Goal: Book appointment/travel/reservation

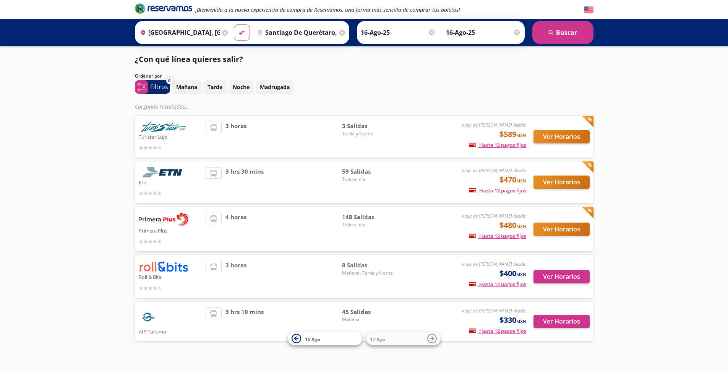
click at [162, 261] on img at bounding box center [164, 266] width 50 height 11
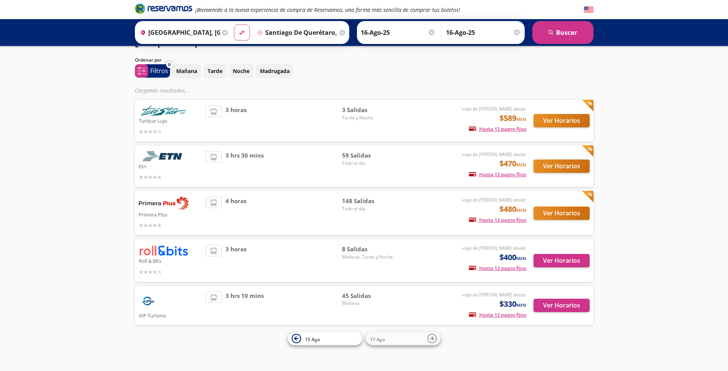
click at [156, 253] on img at bounding box center [164, 250] width 50 height 11
click at [565, 260] on button "Ver Horarios" at bounding box center [562, 260] width 56 height 13
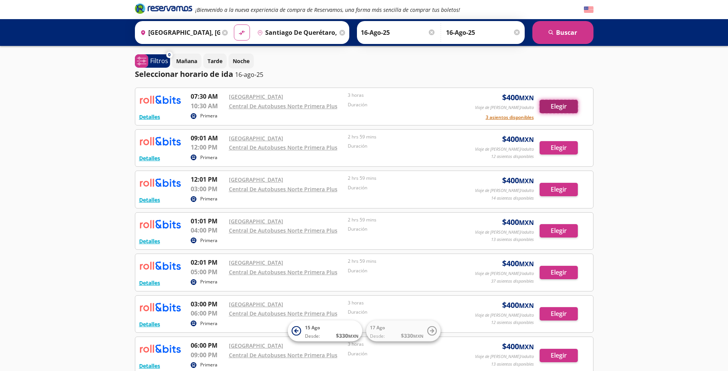
click at [566, 105] on button "Elegir" at bounding box center [559, 106] width 38 height 13
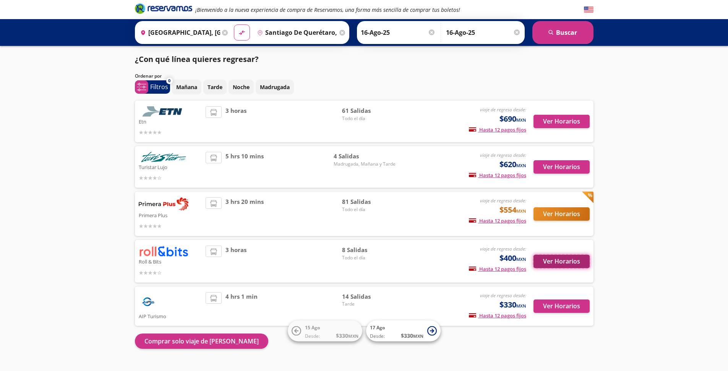
click at [574, 260] on button "Ver Horarios" at bounding box center [562, 261] width 56 height 13
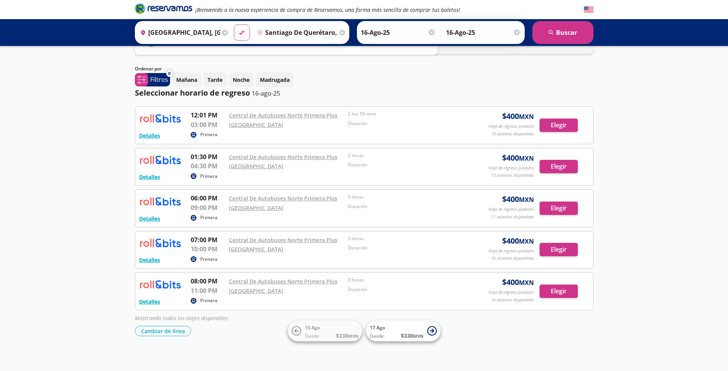
scroll to position [32, 0]
